Goal: Navigation & Orientation: Understand site structure

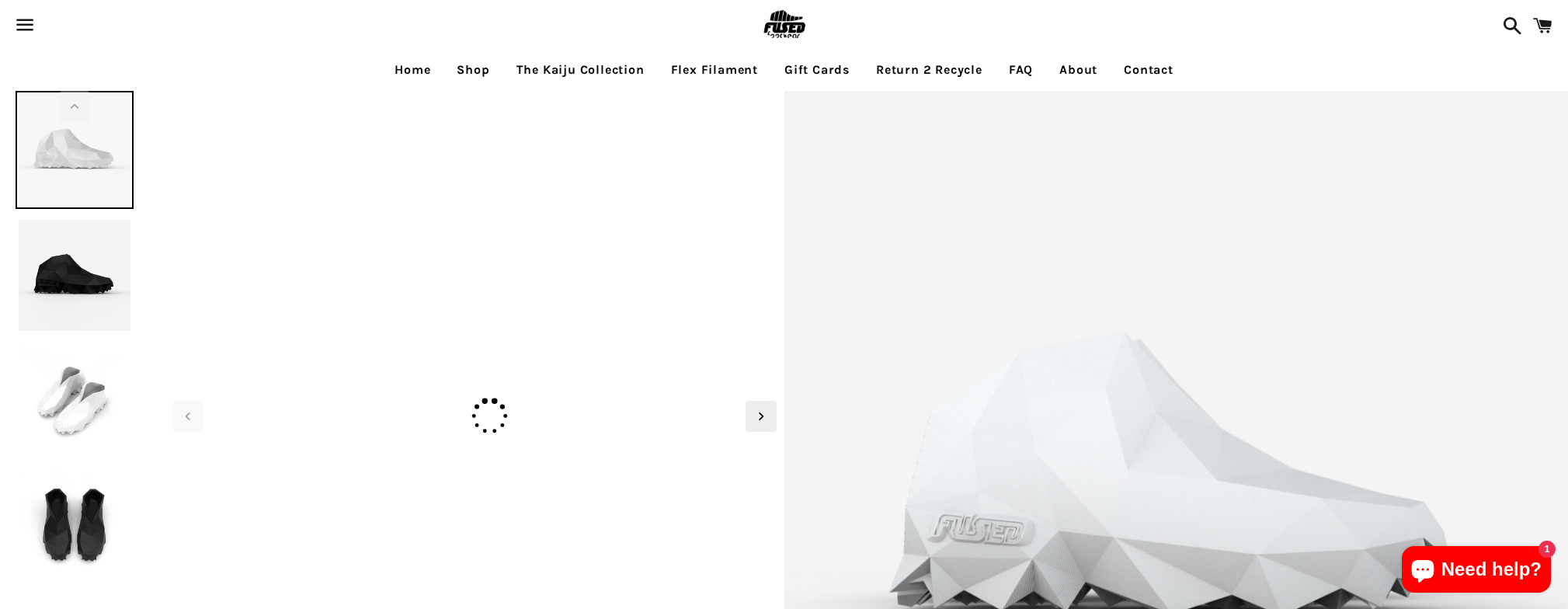
select select "**********"
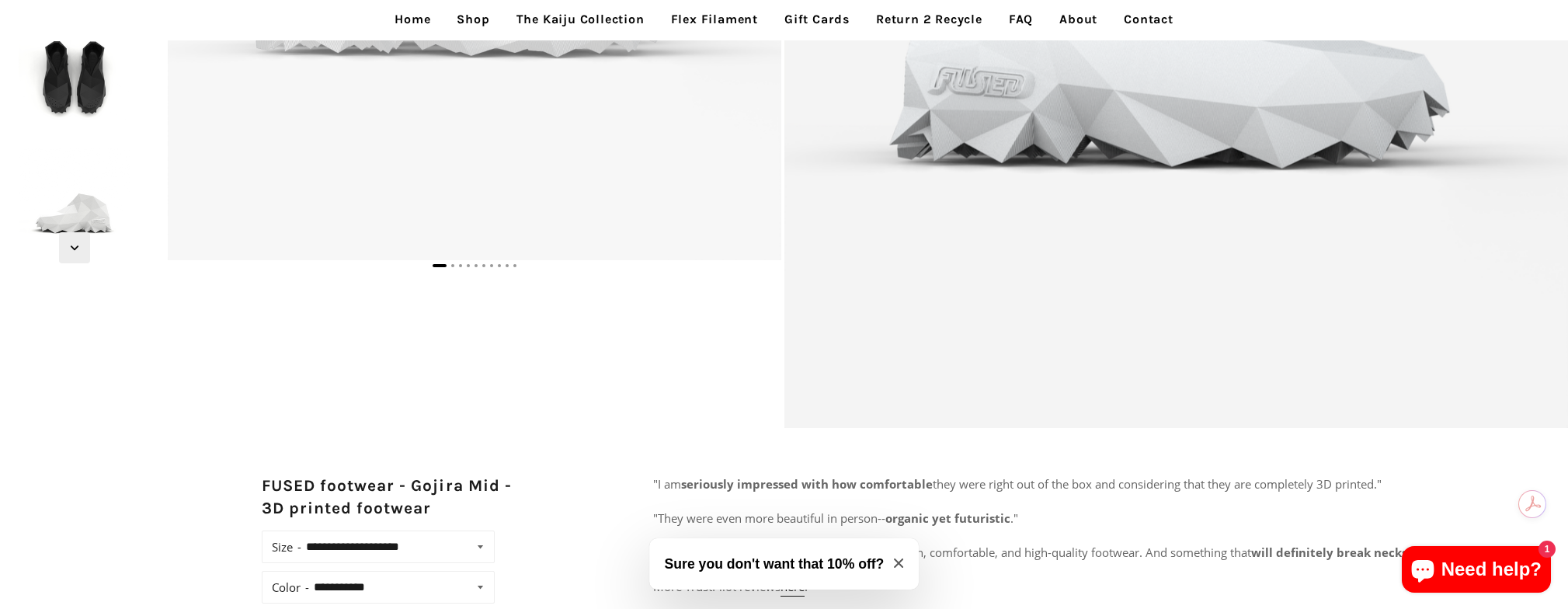
scroll to position [522, 0]
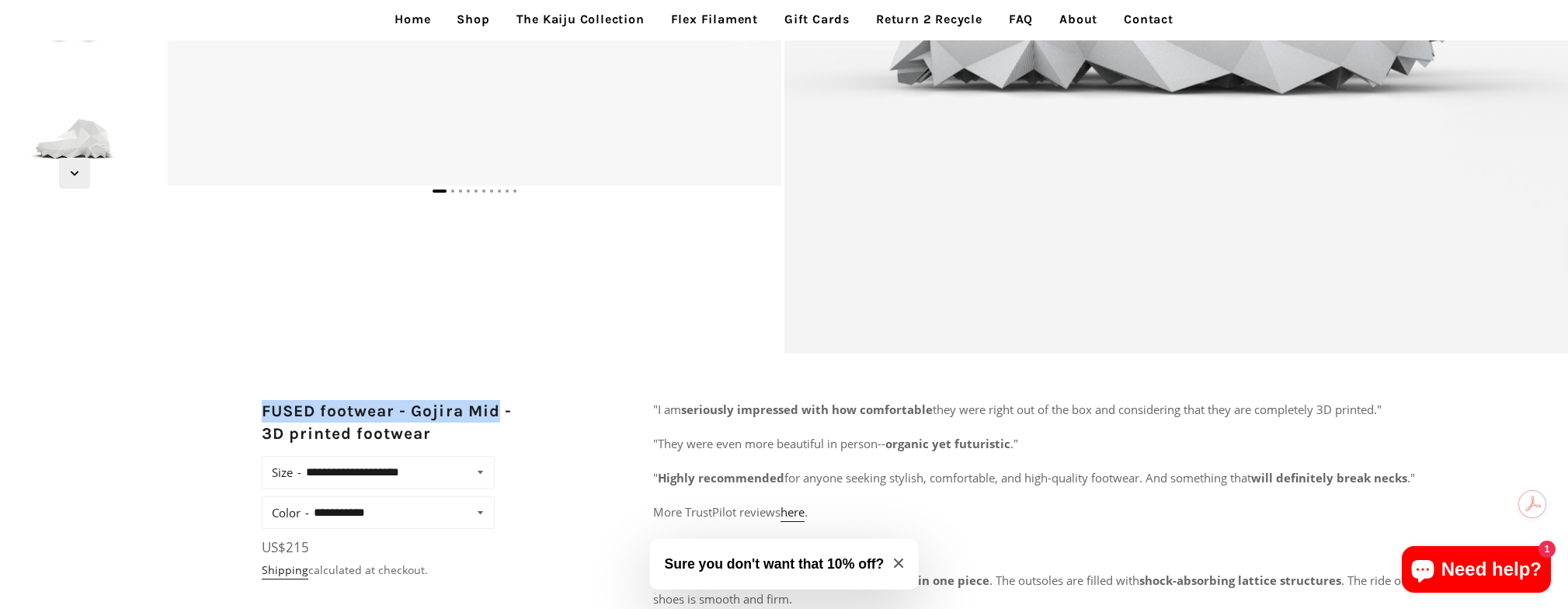
drag, startPoint x: 501, startPoint y: 412, endPoint x: 252, endPoint y: 405, distance: 249.1
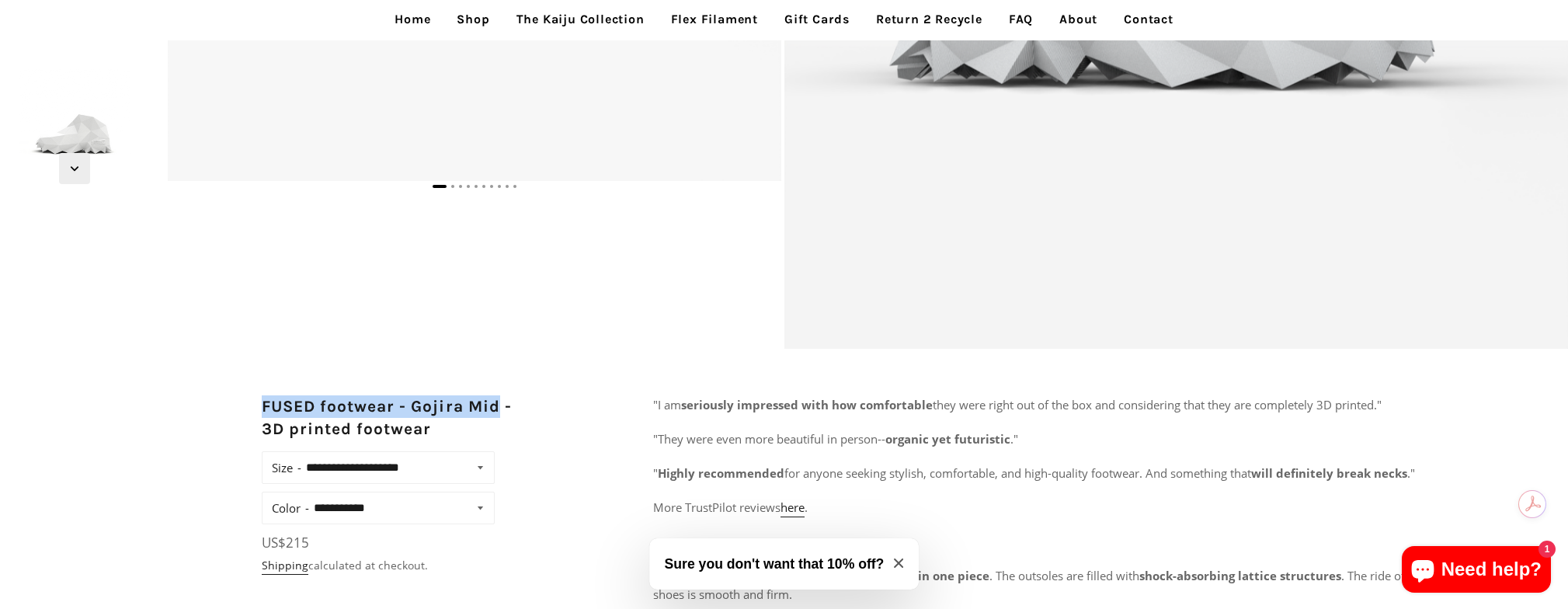
scroll to position [658, 0]
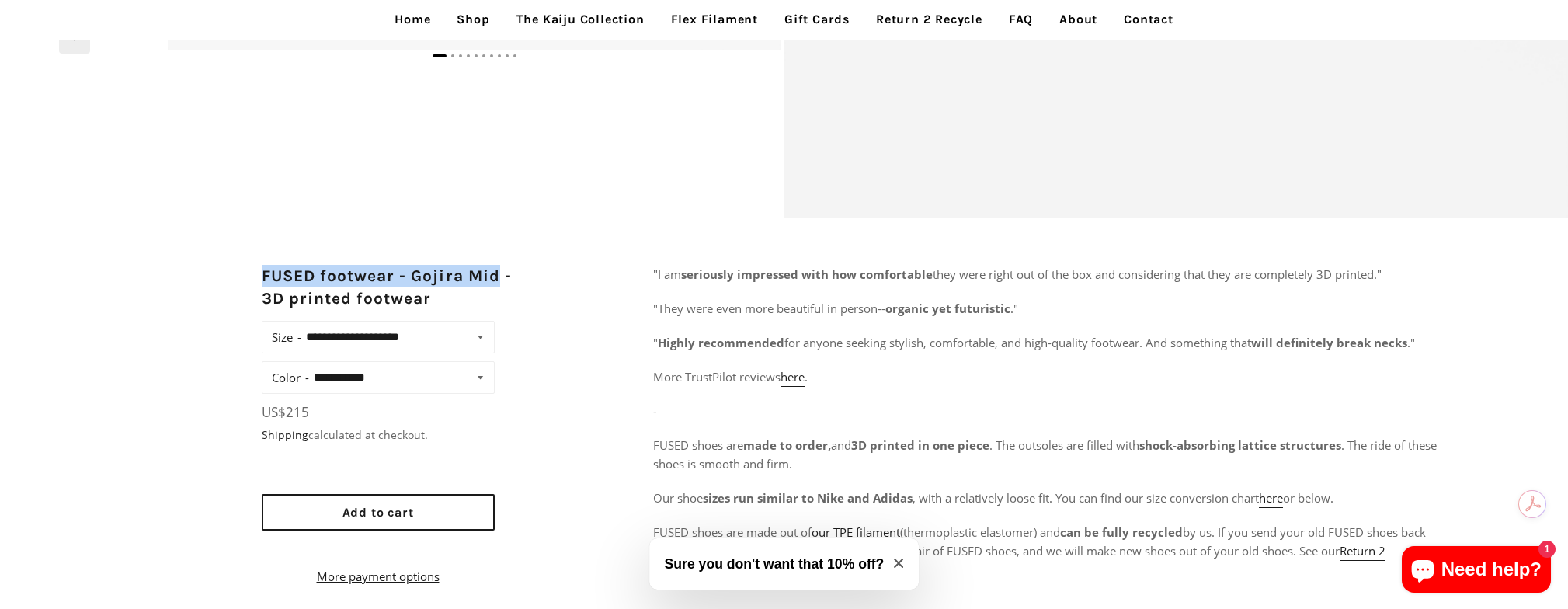
copy h2 "FUSED footwear - Gojira Mid"
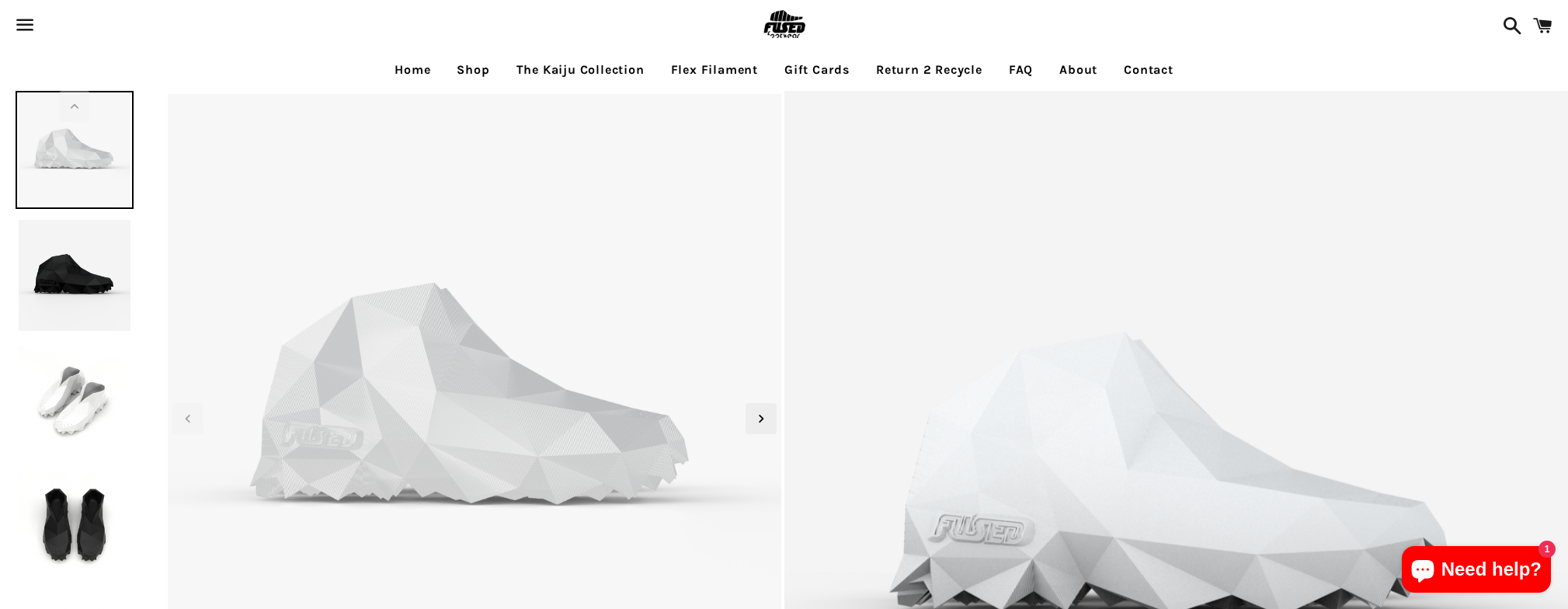
select select "**********"
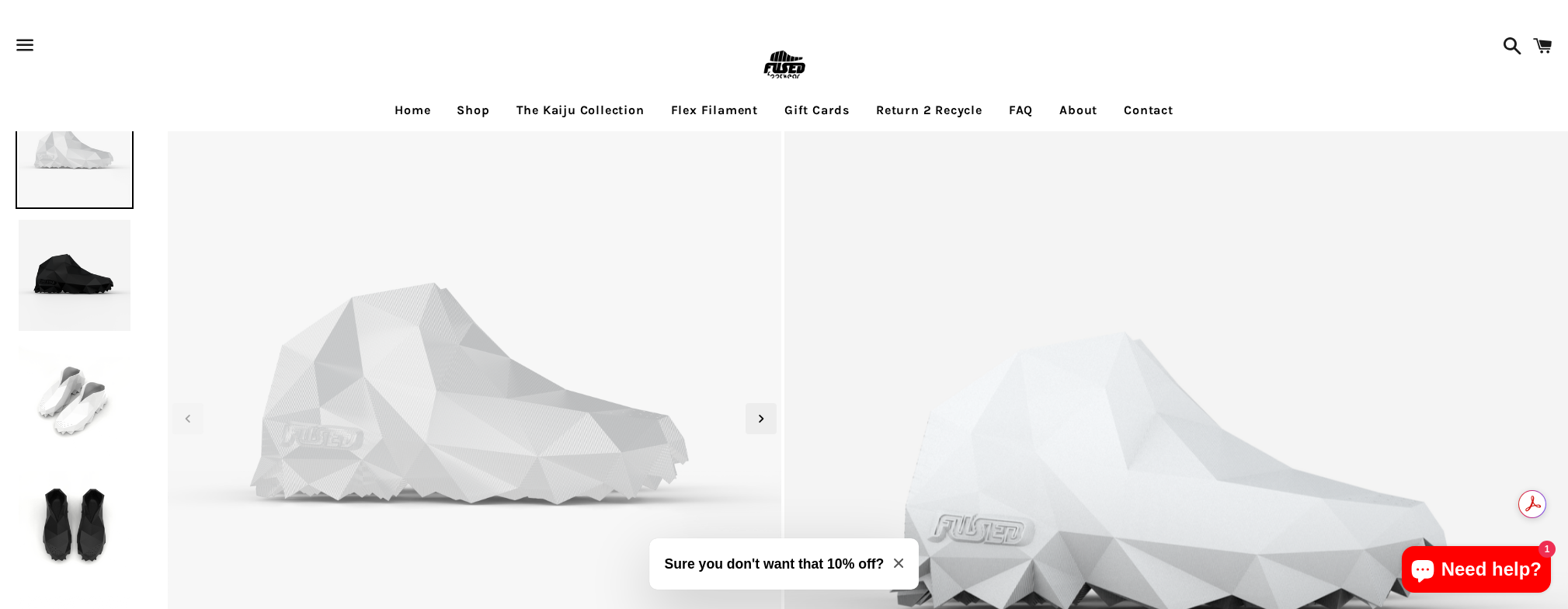
click at [89, 279] on img at bounding box center [74, 275] width 118 height 118
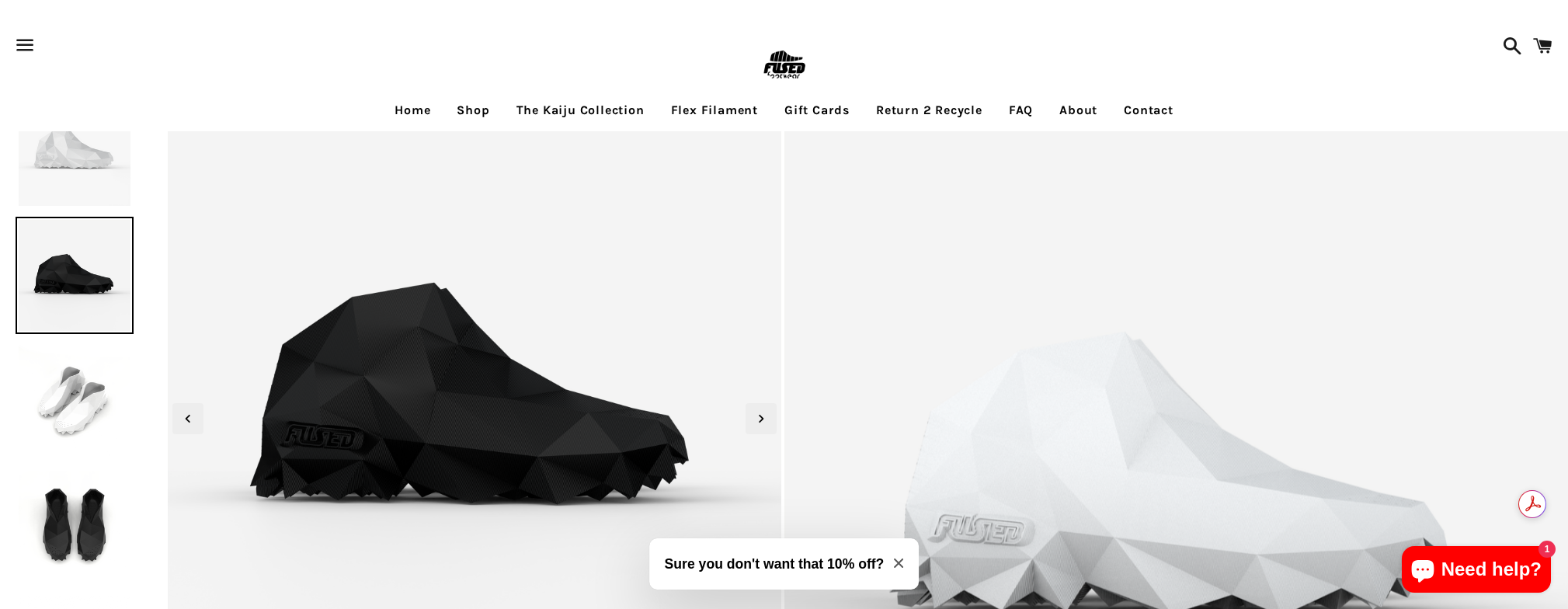
click at [91, 401] on img at bounding box center [74, 401] width 118 height 118
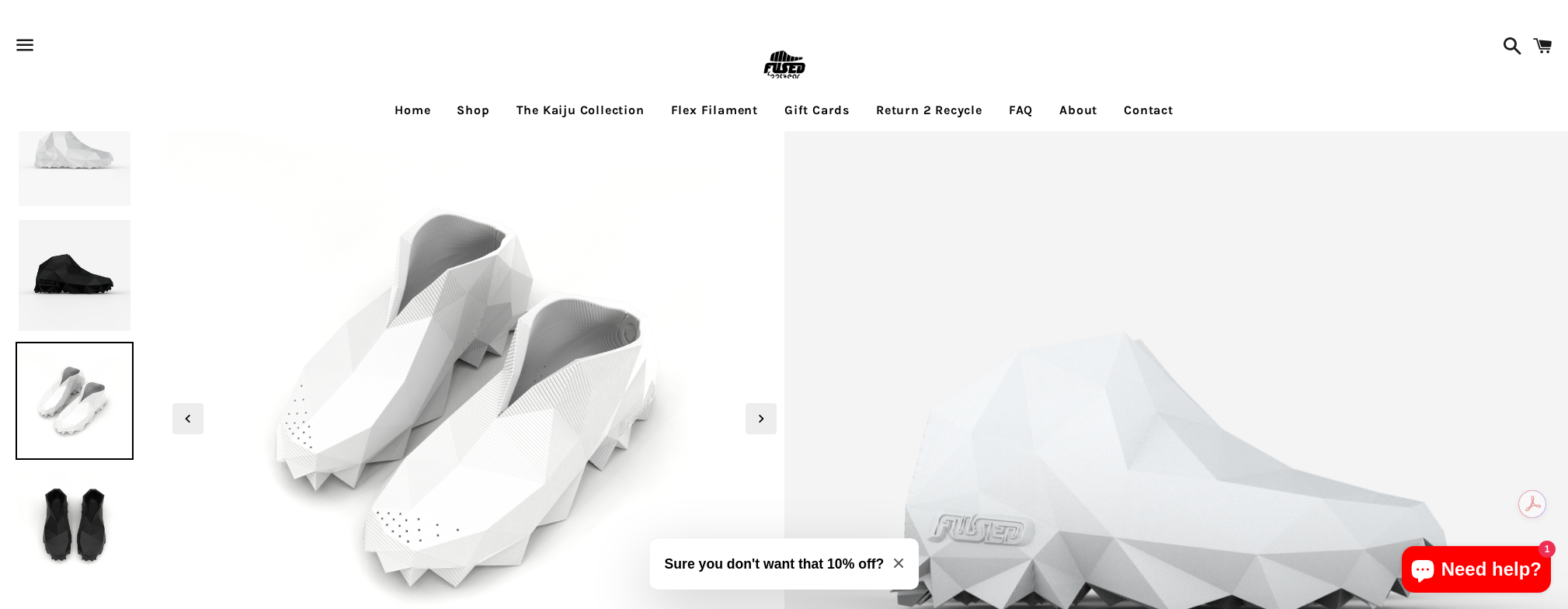
click at [406, 104] on link "Home" at bounding box center [413, 110] width 59 height 39
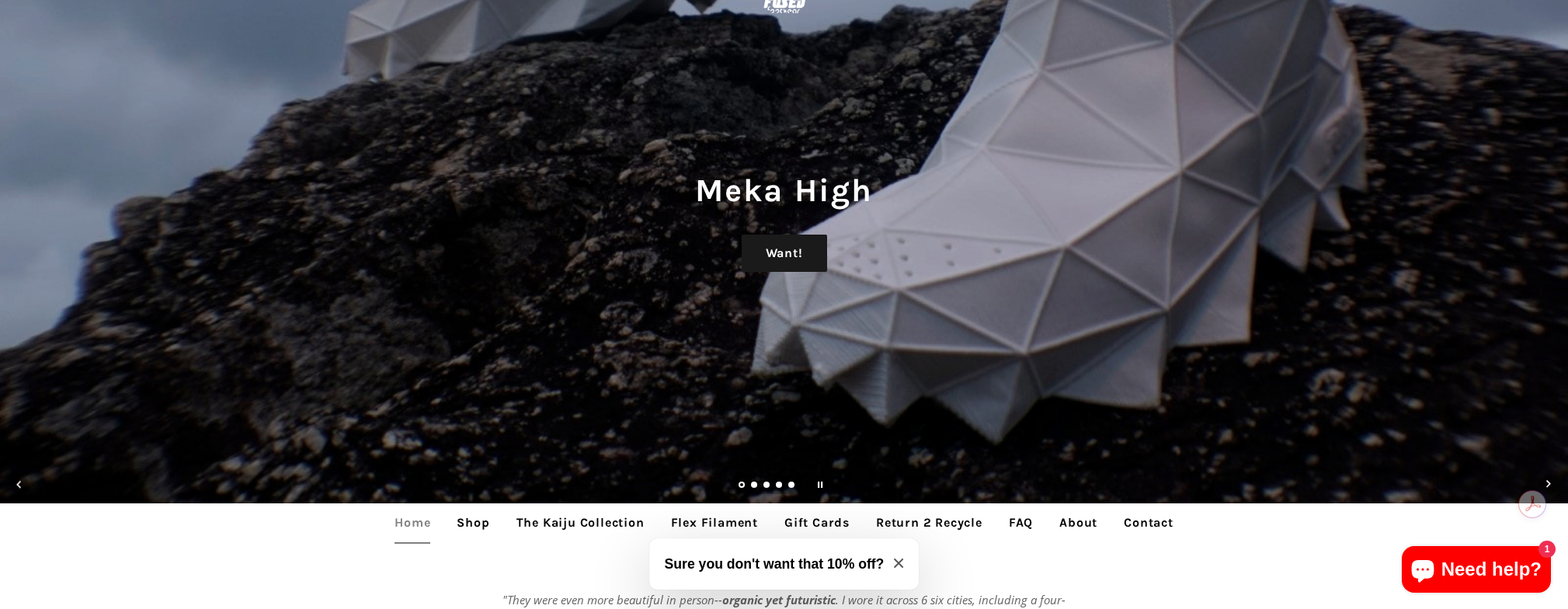
scroll to position [135, 0]
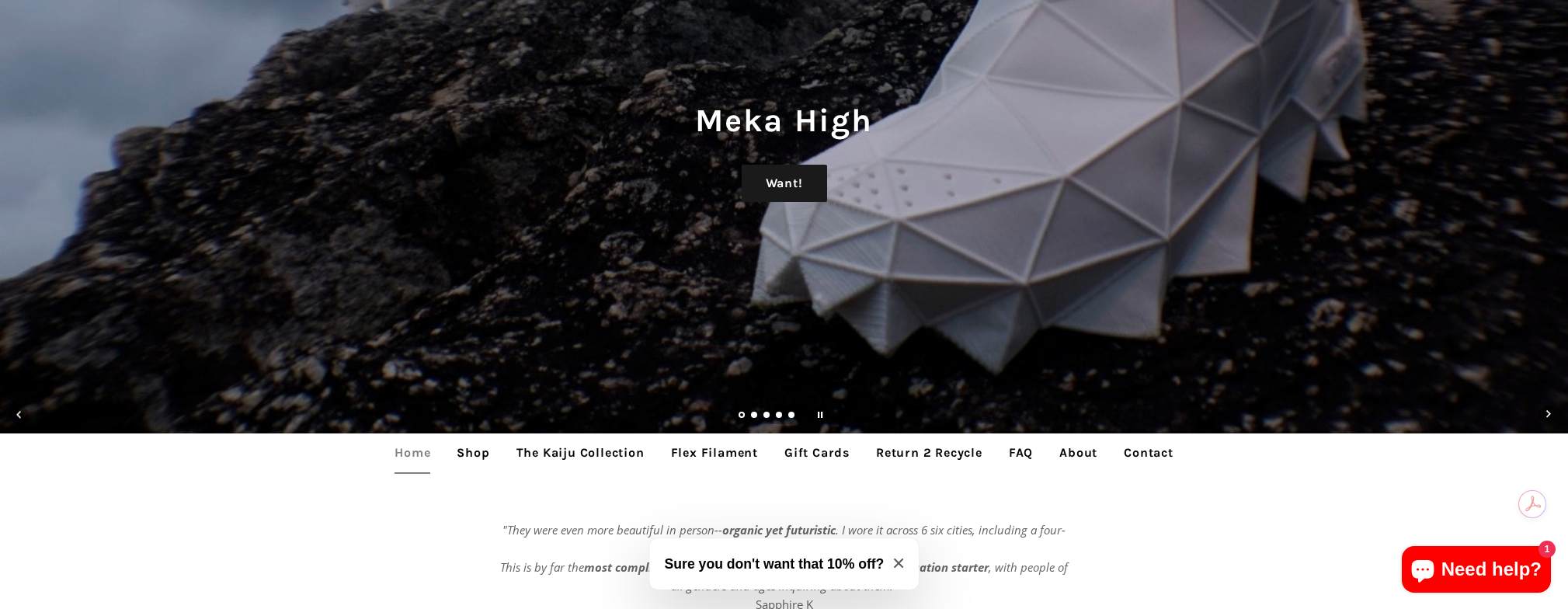
click at [1082, 453] on link "About" at bounding box center [1078, 452] width 61 height 39
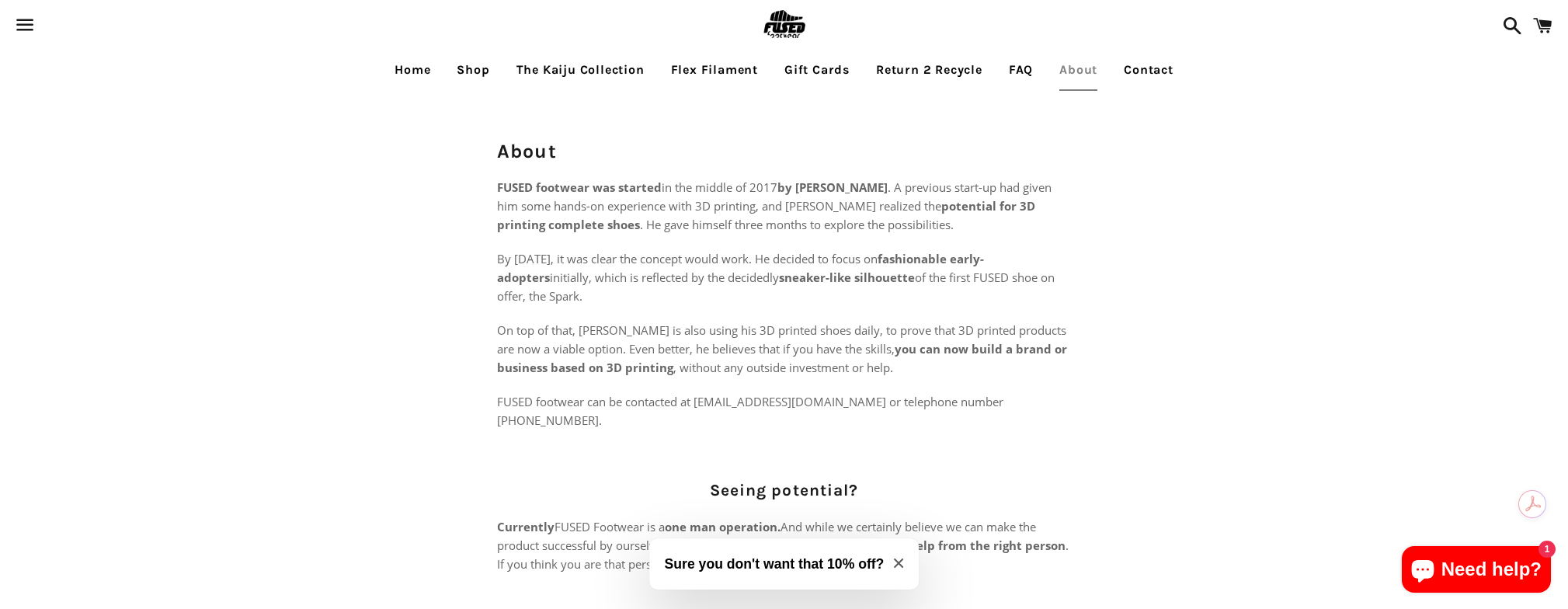
click at [947, 70] on link "Return 2 Recycle" at bounding box center [929, 69] width 129 height 39
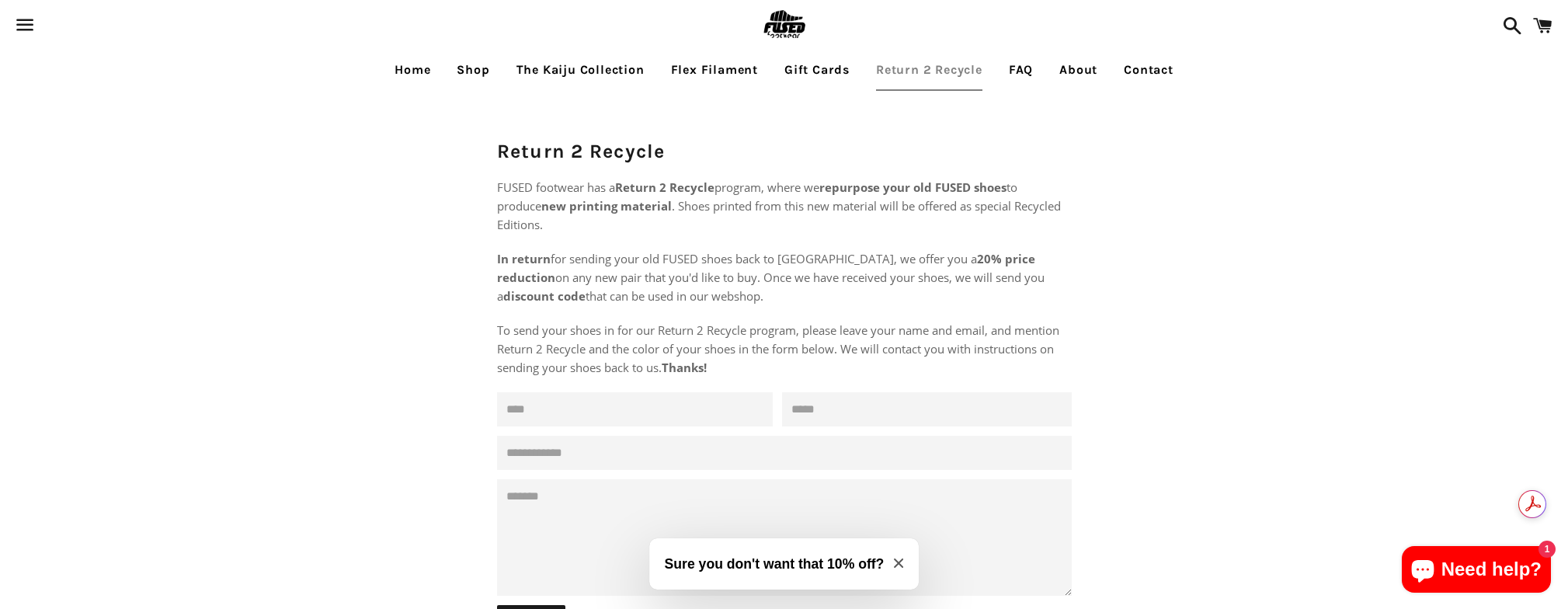
click at [793, 25] on img at bounding box center [783, 25] width 50 height 50
